Goal: Information Seeking & Learning: Learn about a topic

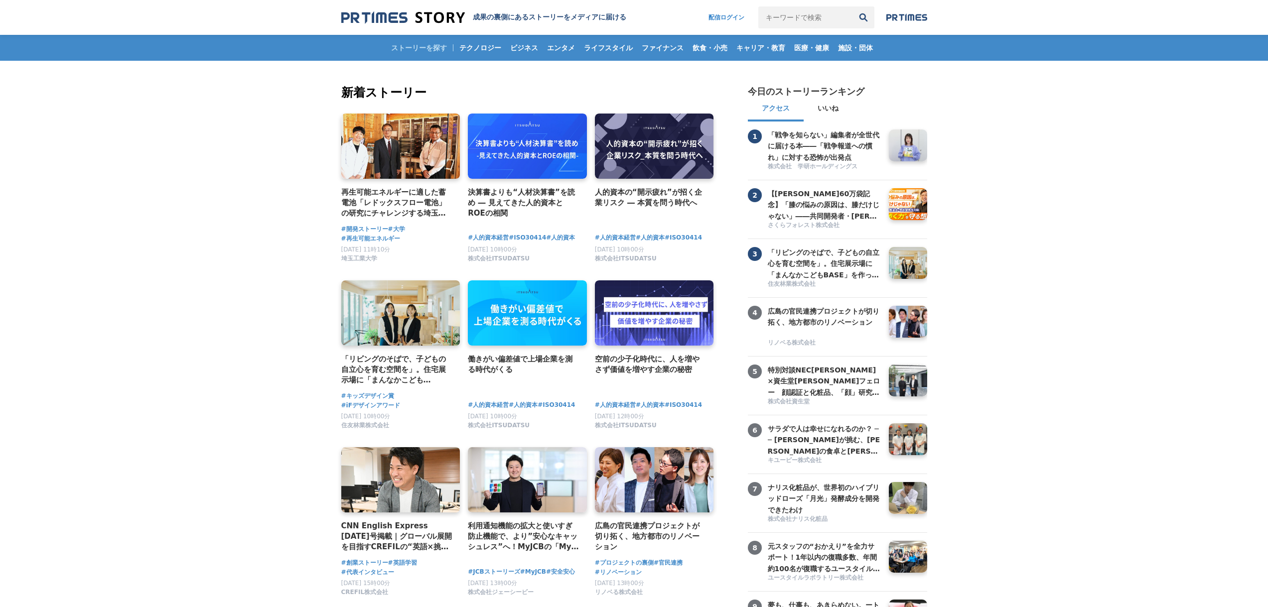
click at [790, 15] on input "キーワードで検索" at bounding box center [805, 17] width 94 height 22
type input "第一園芸"
click at [852, 6] on button "検索" at bounding box center [863, 17] width 22 height 22
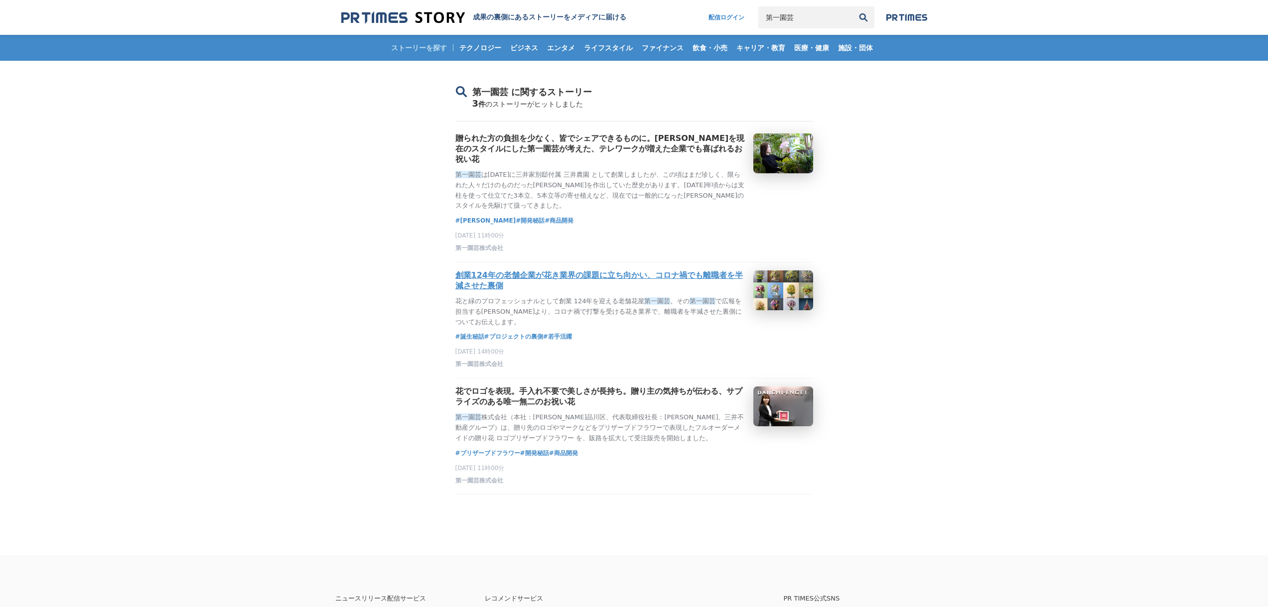
click at [557, 277] on h3 "創業124年の老舗企業が花き業界の課題に立ち向かい、コロナ禍でも離職者を半減させた裏側" at bounding box center [600, 281] width 290 height 21
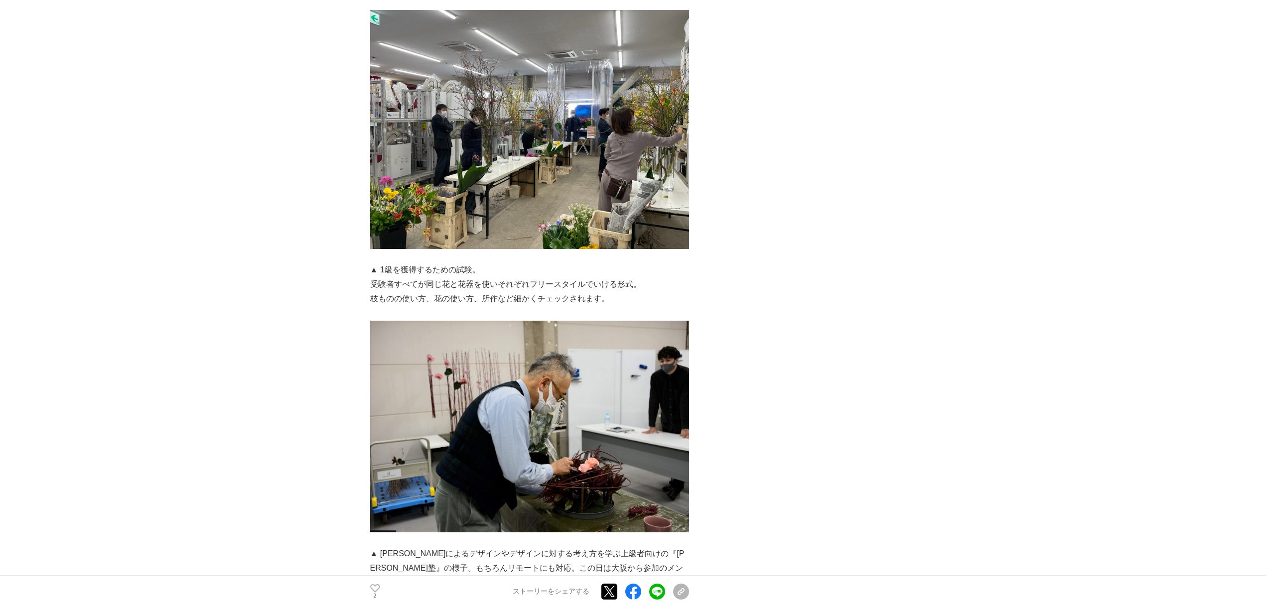
scroll to position [1993, 0]
